Goal: Find contact information: Find contact information

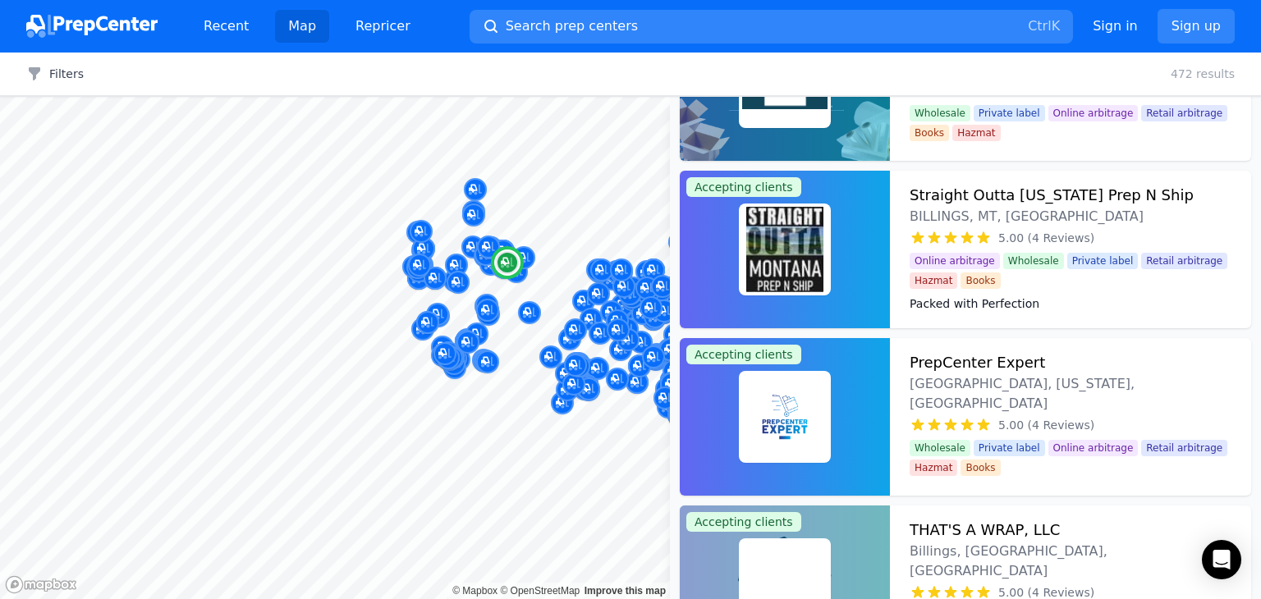
scroll to position [7483, 0]
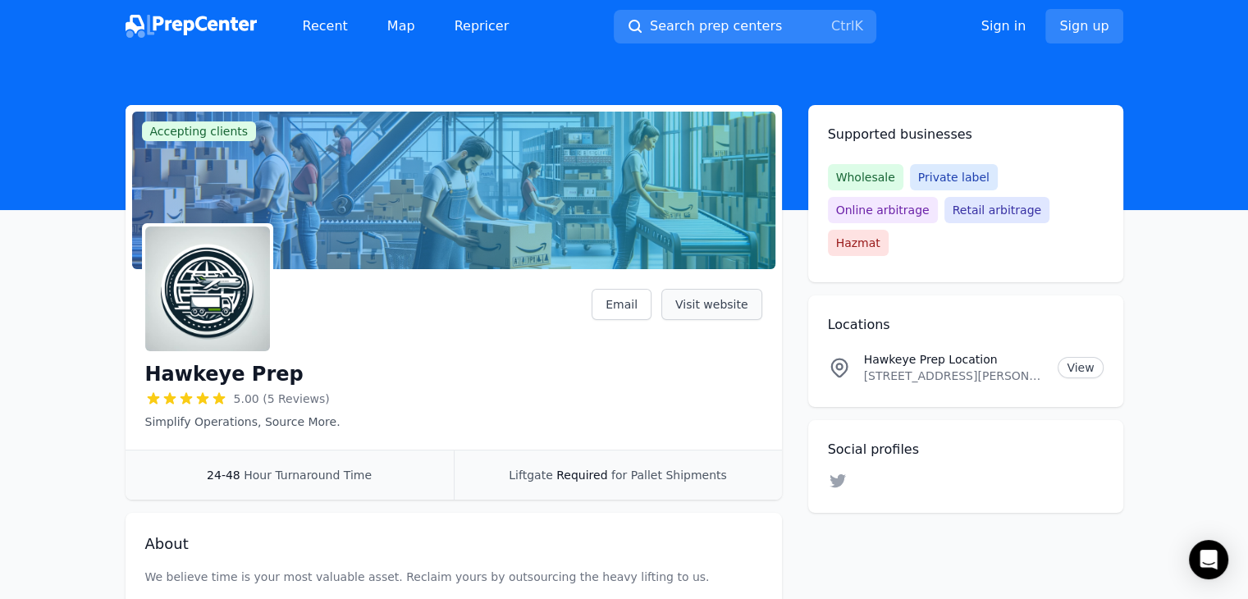
click at [700, 309] on link "Visit website" at bounding box center [711, 304] width 101 height 31
click at [233, 374] on h1 "Hawkeye Prep" at bounding box center [224, 374] width 158 height 26
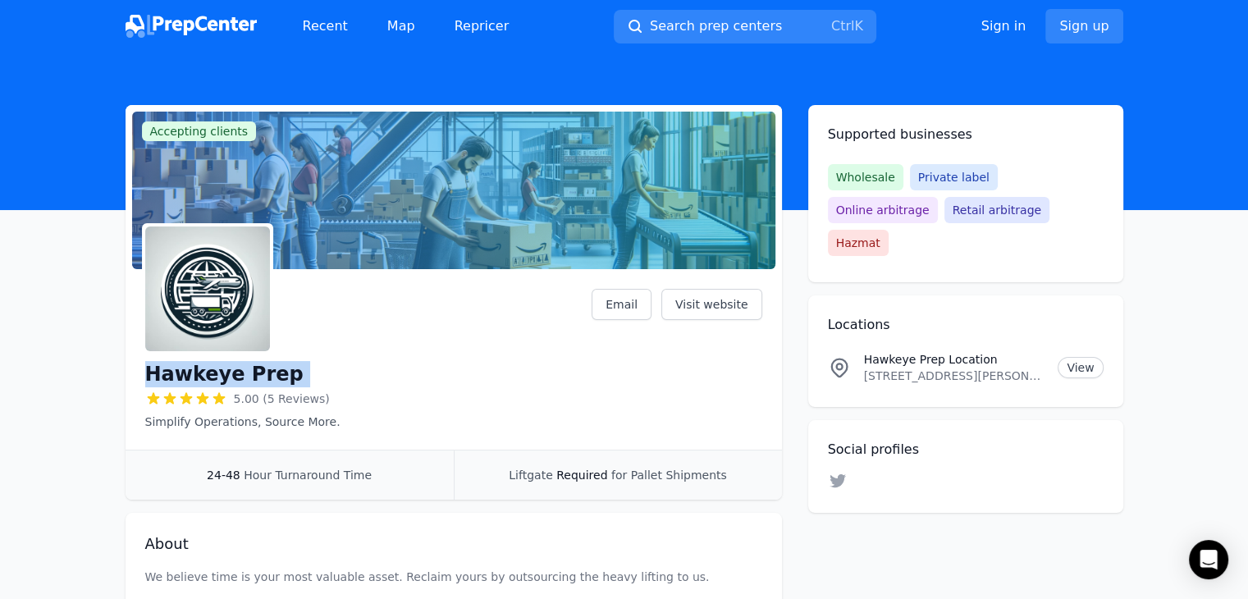
copy div "Hawkeye Prep"
click at [959, 368] on p "201 Industrial Dr, Roland, IA, 50236, US" at bounding box center [954, 376] width 181 height 16
copy p "201 Industrial Dr, Roland, IA, 50236, US"
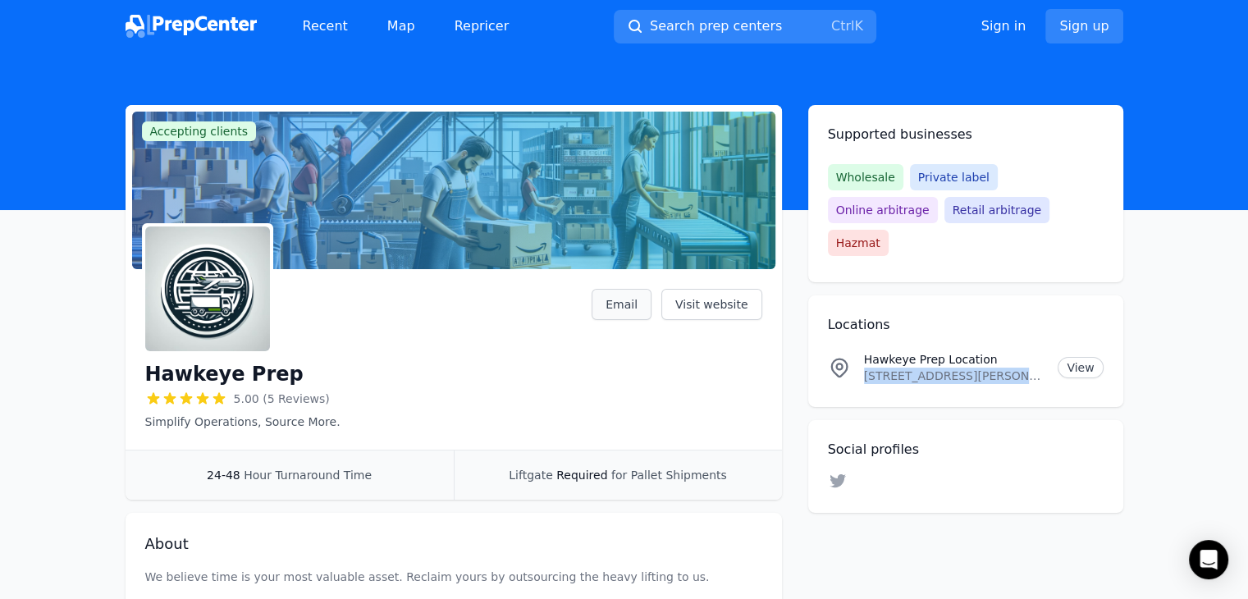
click at [621, 302] on link "Email" at bounding box center [622, 304] width 60 height 31
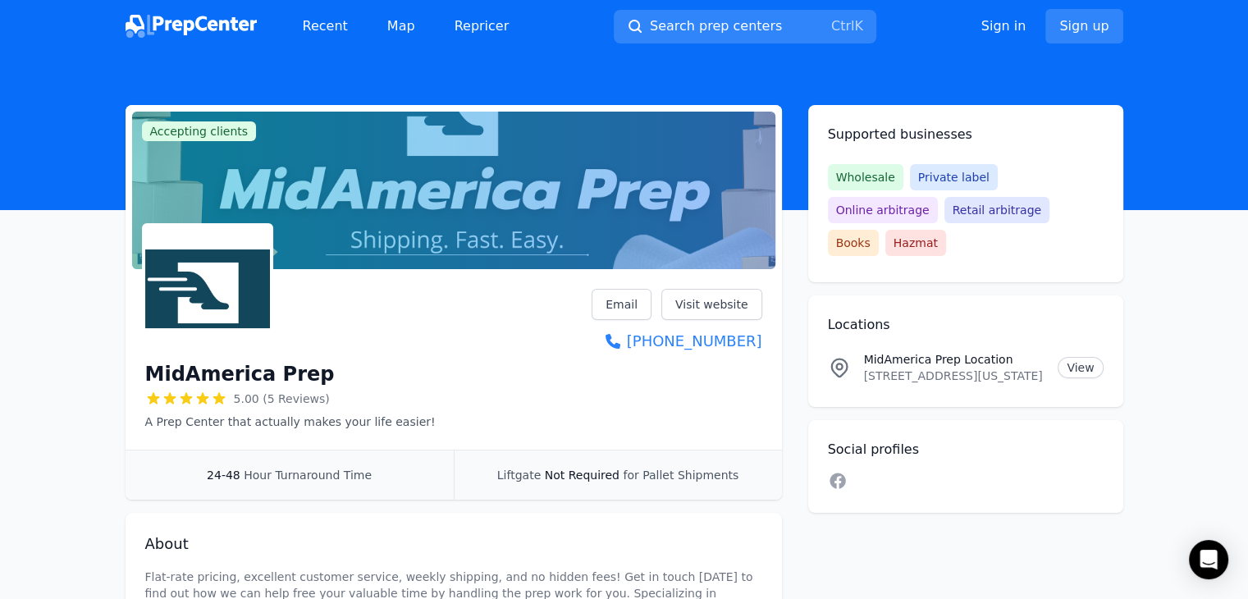
click at [240, 368] on h1 "MidAmerica Prep" at bounding box center [240, 374] width 190 height 26
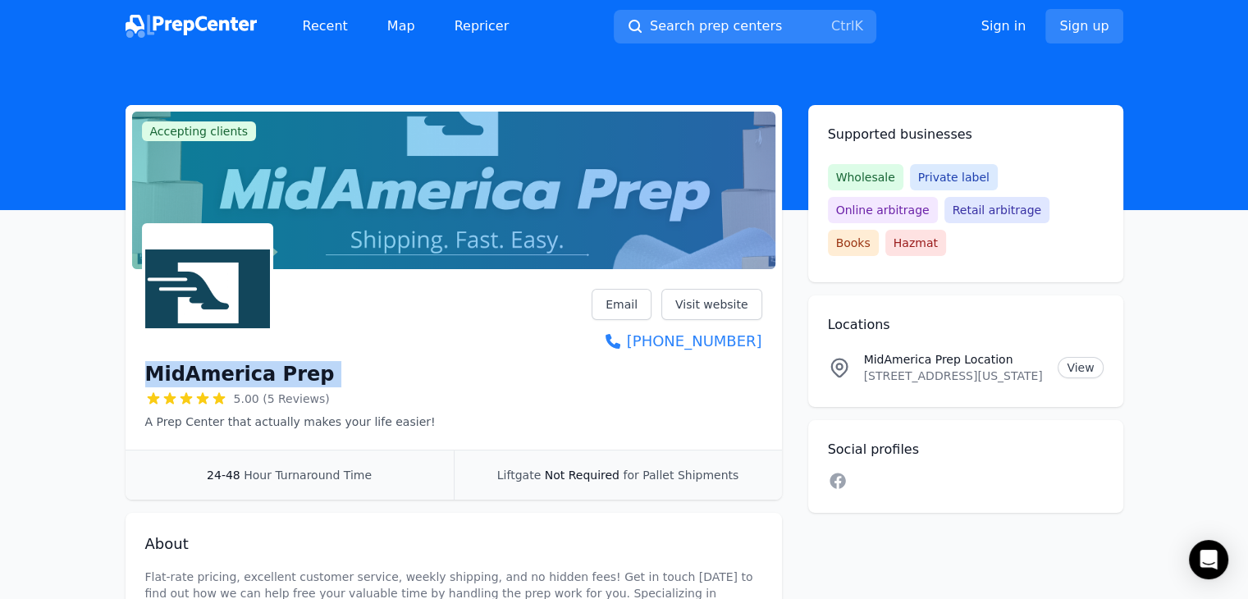
click at [240, 368] on h1 "MidAmerica Prep" at bounding box center [240, 374] width 190 height 26
copy div "MidAmerica Prep"
click at [922, 368] on p "3211 S Scenic Ave Suite C, Springfield, Missouri, 65807, US" at bounding box center [954, 376] width 181 height 16
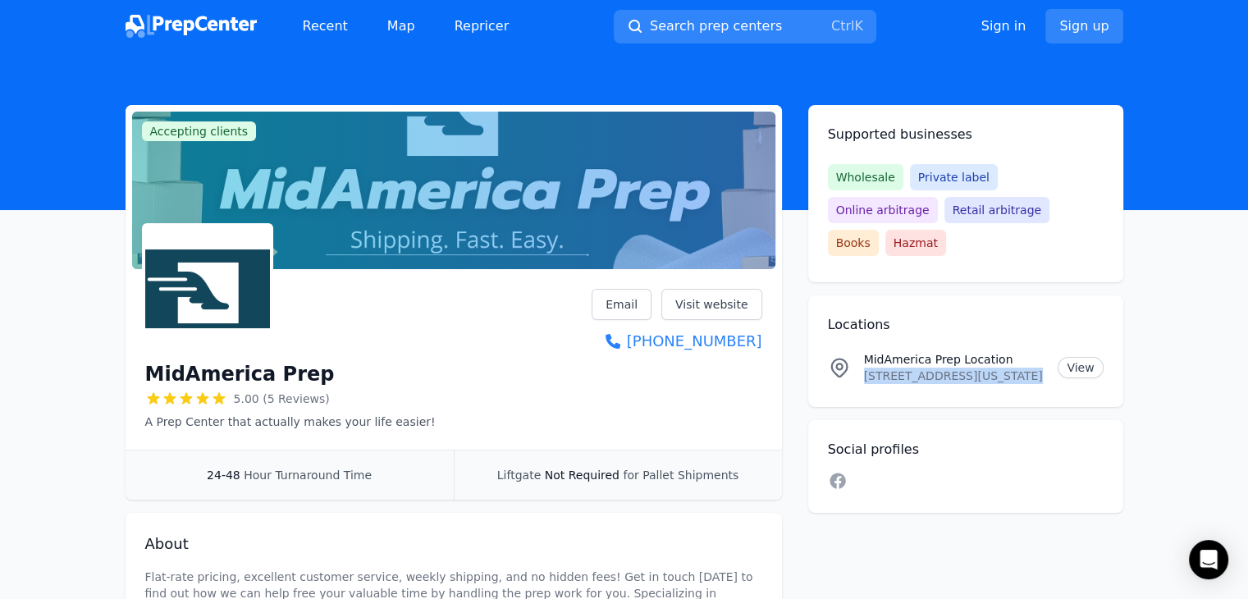
click at [922, 368] on p "3211 S Scenic Ave Suite C, Springfield, Missouri, 65807, US" at bounding box center [954, 376] width 181 height 16
copy p "3211 S Scenic Ave Suite C, Springfield, Missouri, 65807, US"
click at [629, 308] on link "Email" at bounding box center [622, 304] width 60 height 31
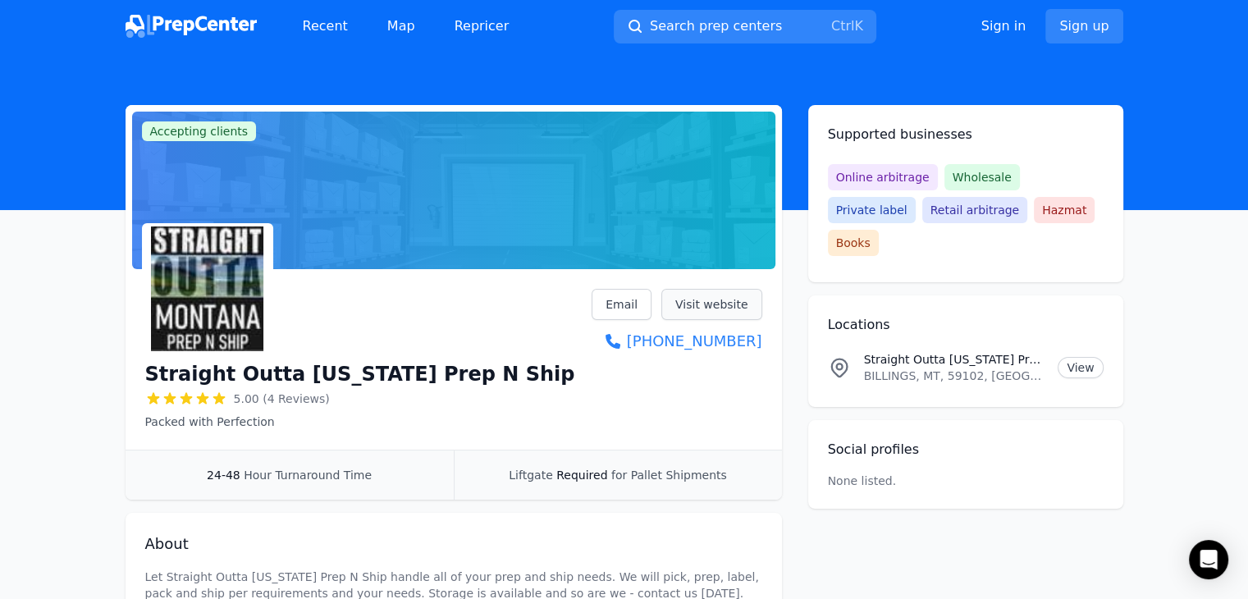
click at [725, 306] on link "Visit website" at bounding box center [711, 304] width 101 height 31
